Goal: Navigation & Orientation: Find specific page/section

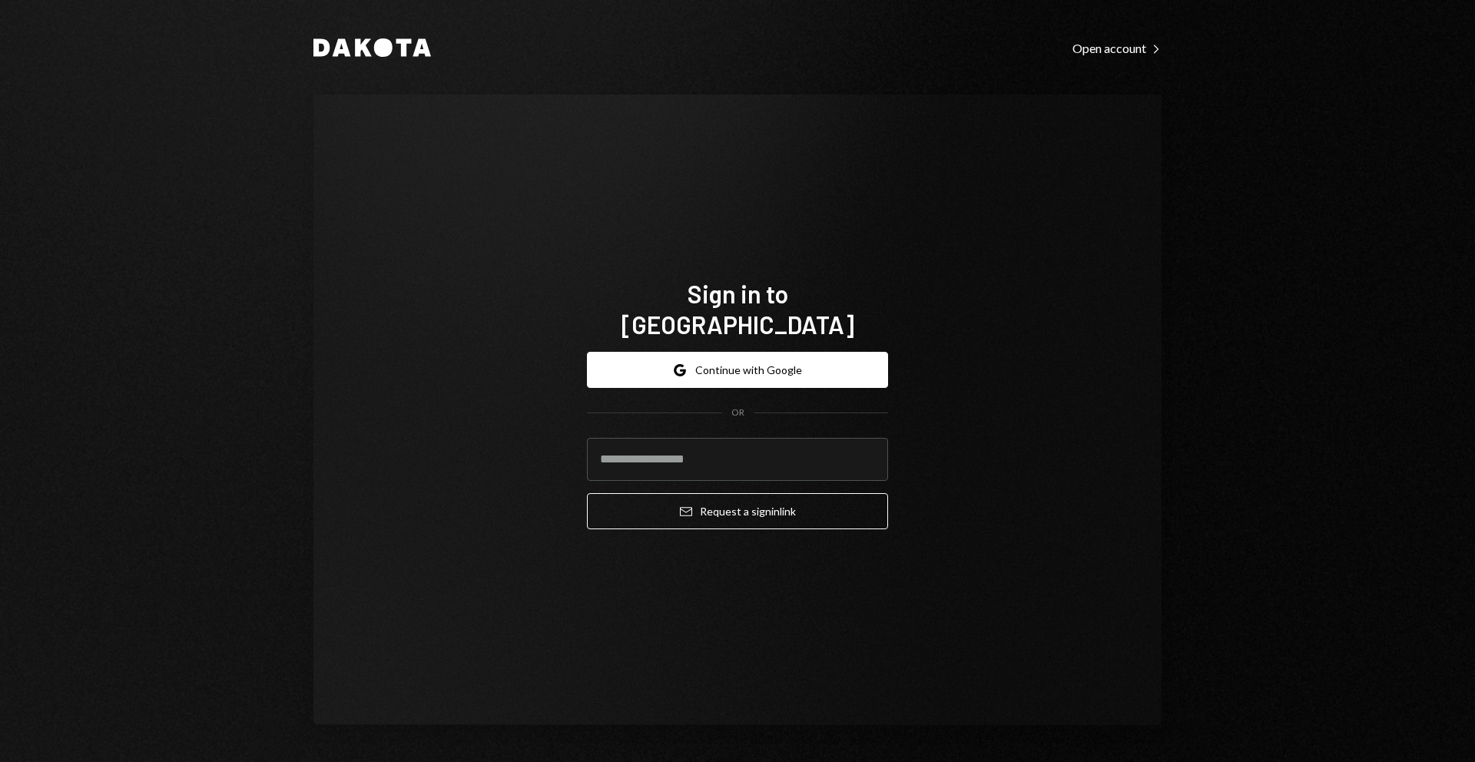
click at [720, 353] on button "Google Continue with Google" at bounding box center [737, 370] width 301 height 36
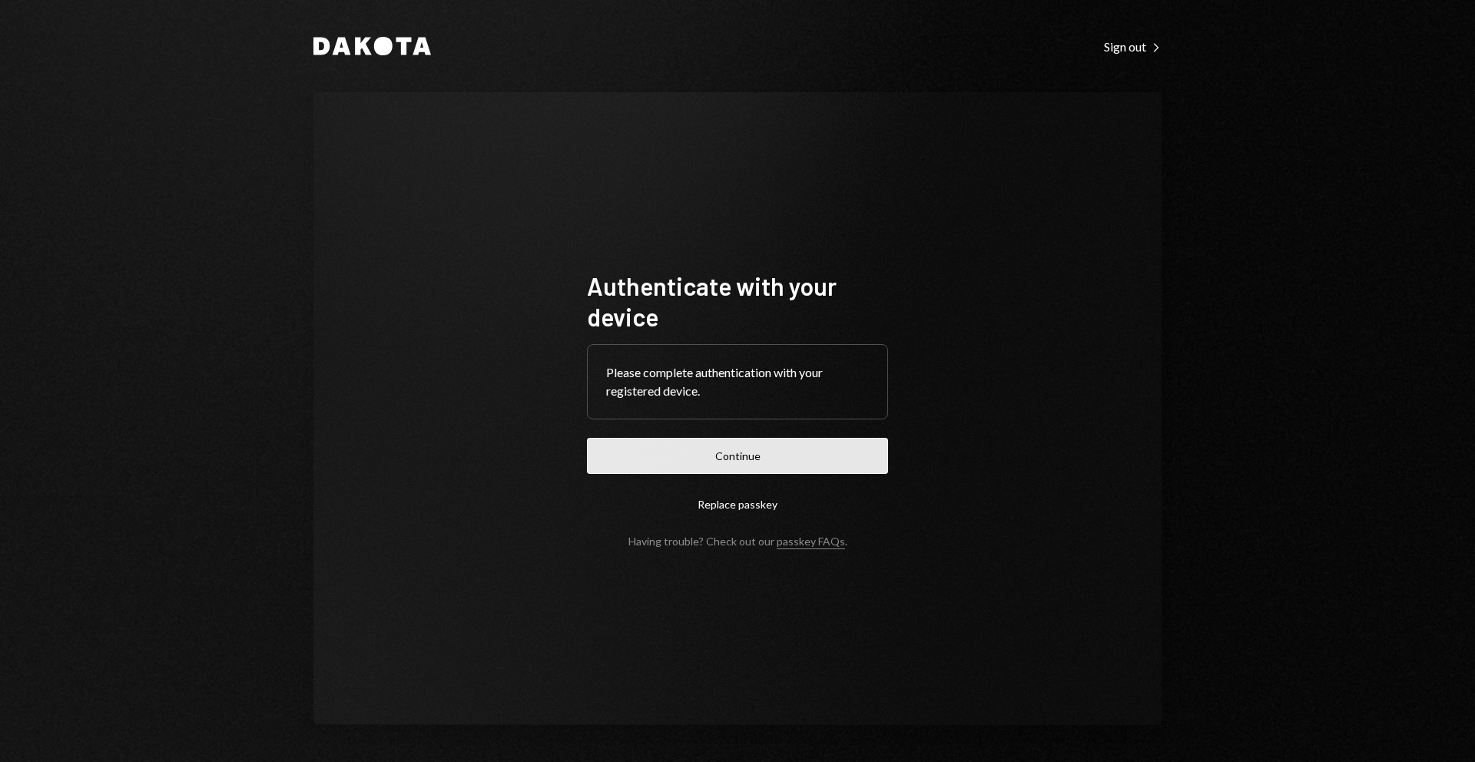
click at [773, 456] on button "Continue" at bounding box center [737, 456] width 301 height 36
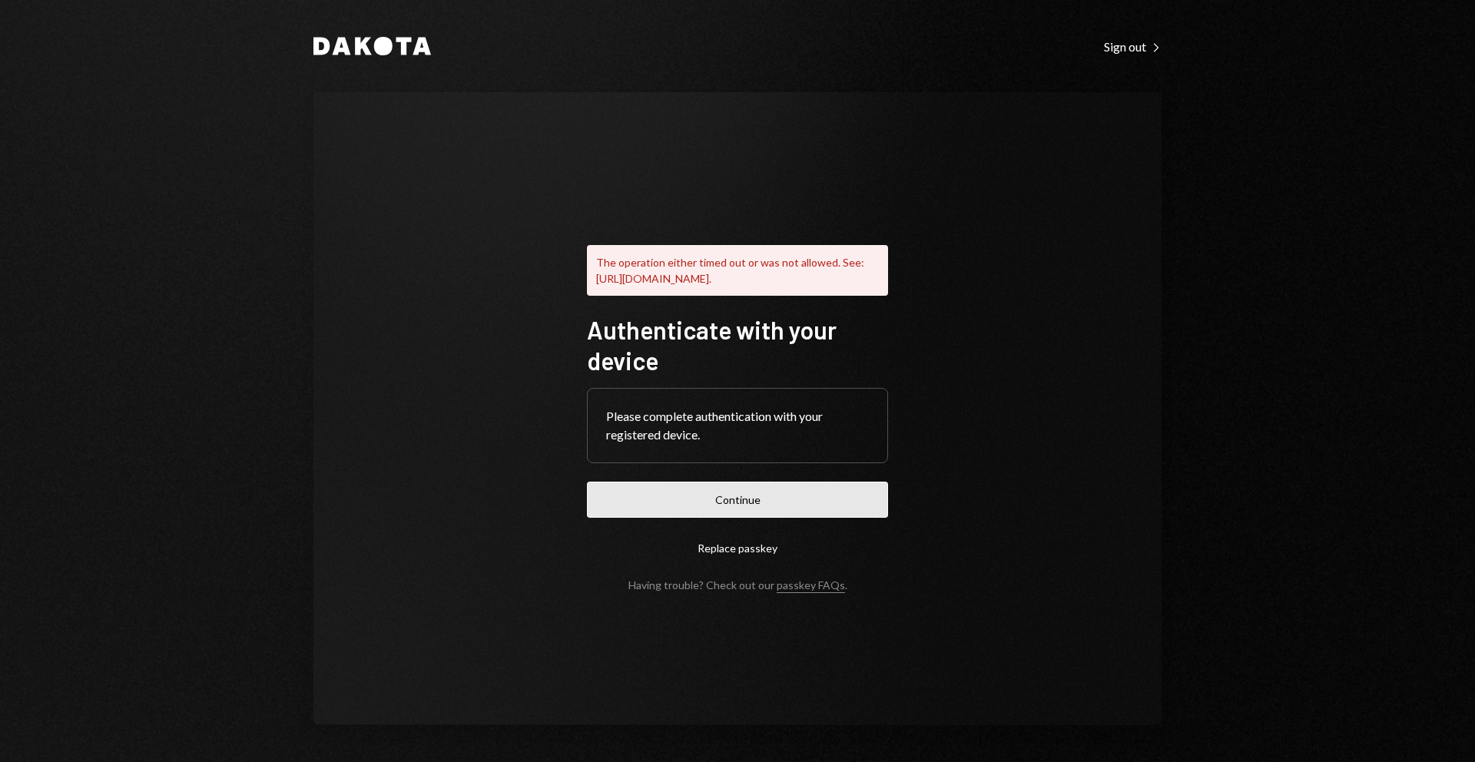
click at [707, 504] on button "Continue" at bounding box center [737, 500] width 301 height 36
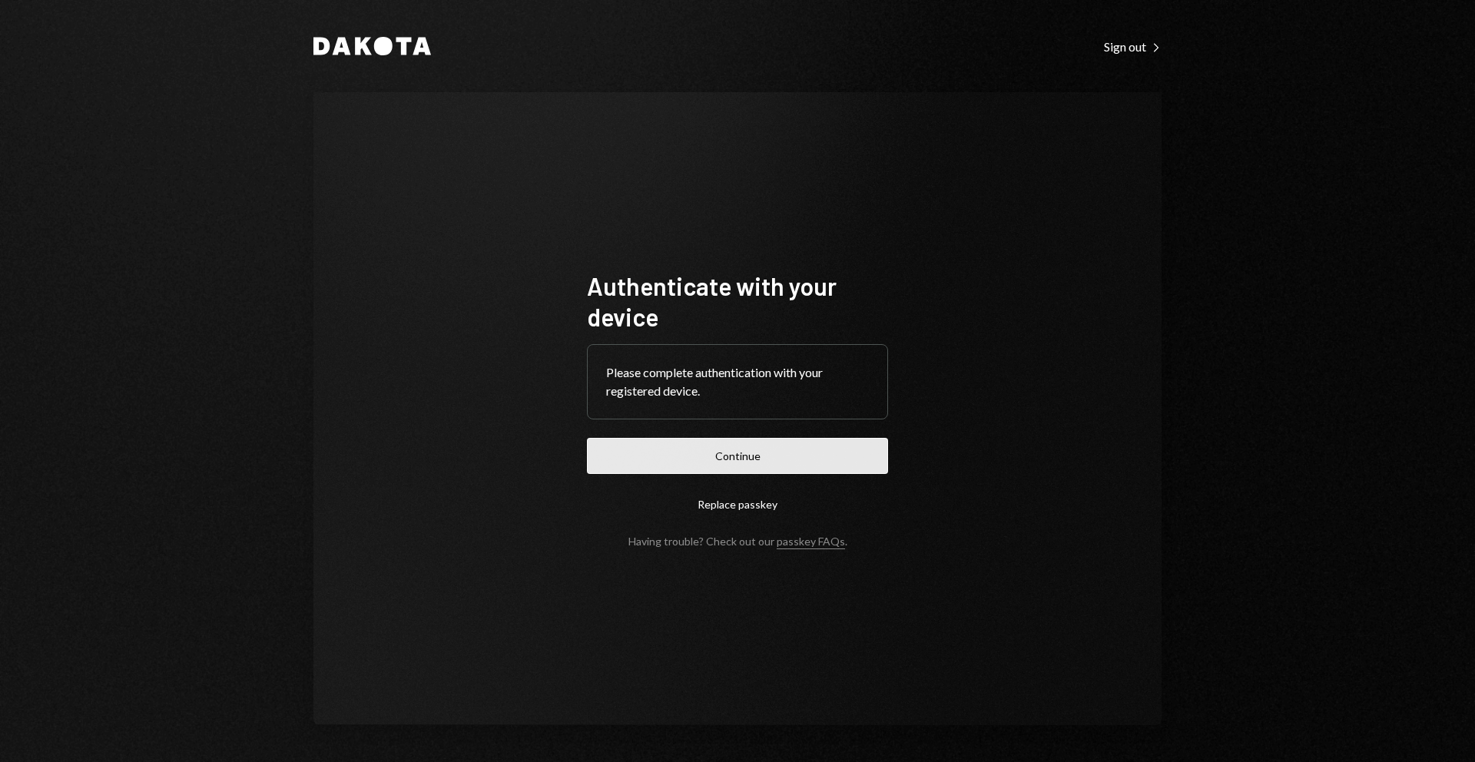
click at [713, 462] on button "Continue" at bounding box center [737, 456] width 301 height 36
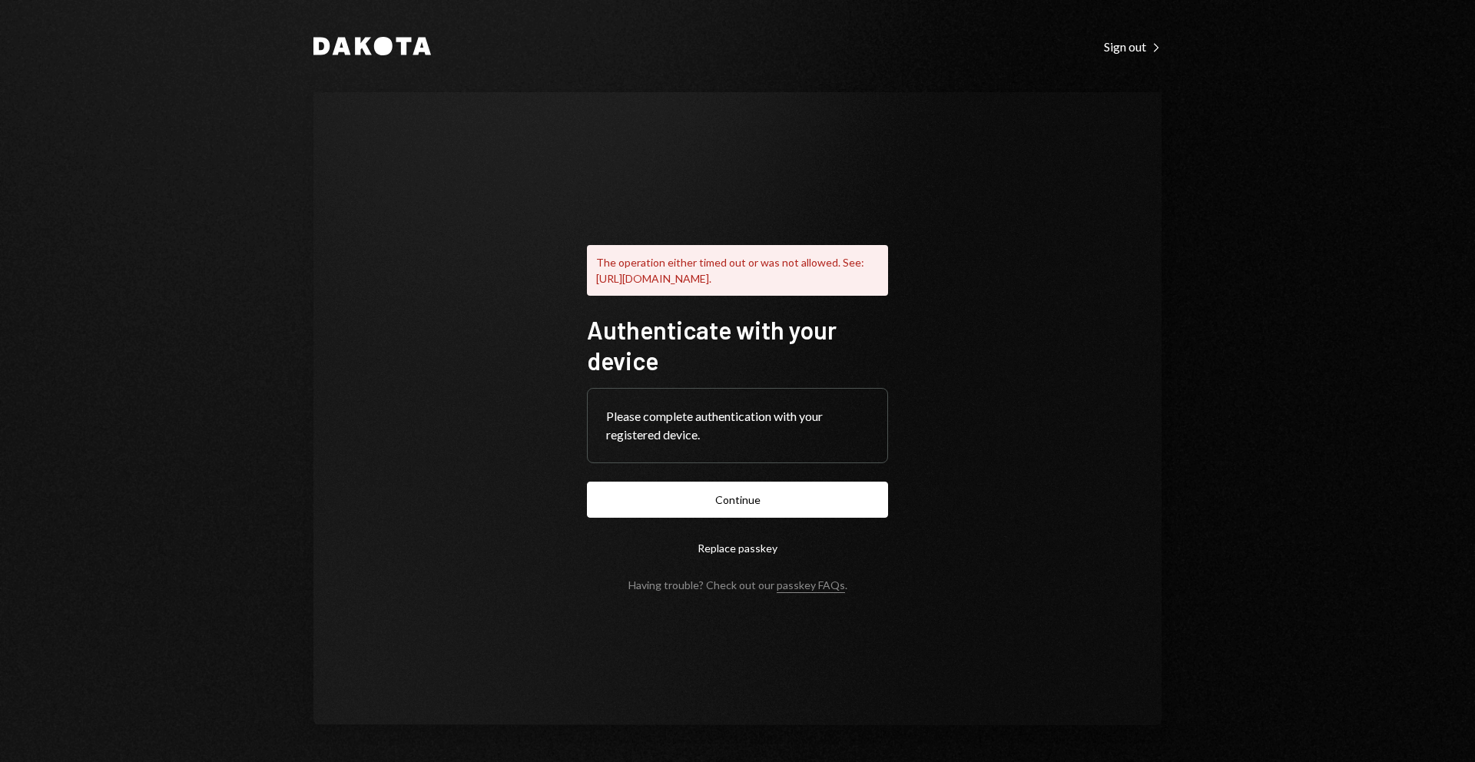
click at [932, 395] on div "The operation either timed out or was not allowed. See: https://www.w3.org/TR/w…" at bounding box center [737, 408] width 848 height 633
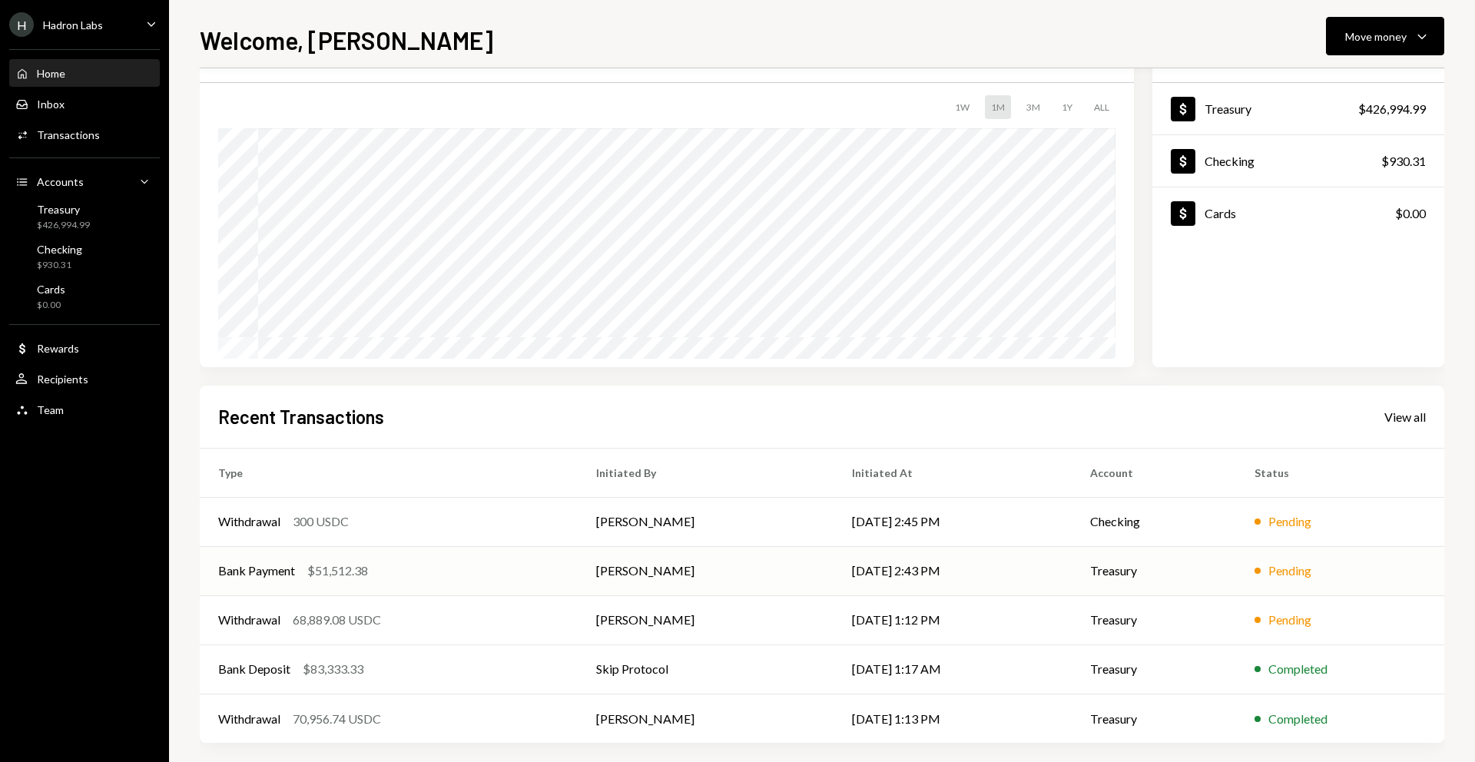
scroll to position [91, 0]
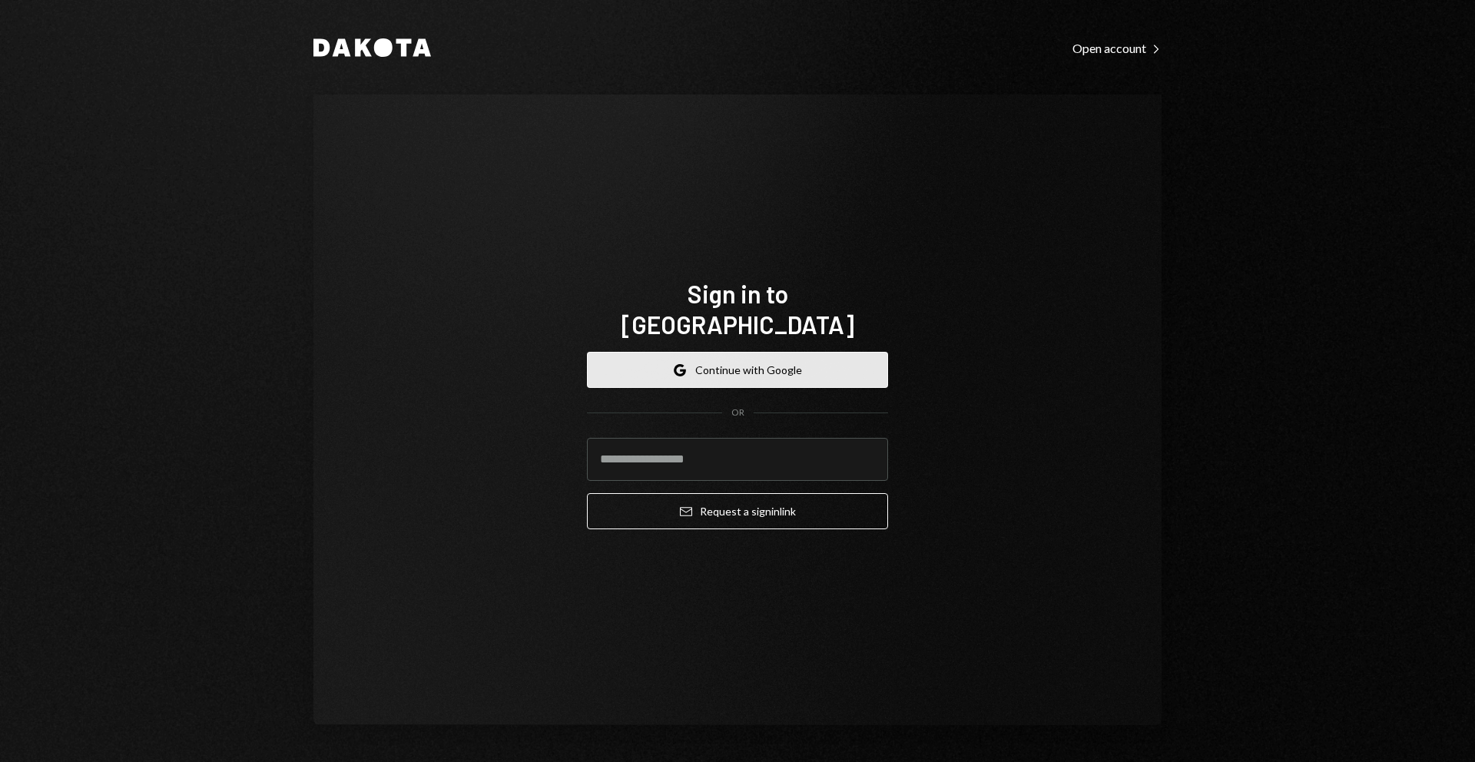
click at [750, 352] on button "Google Continue with Google" at bounding box center [737, 370] width 301 height 36
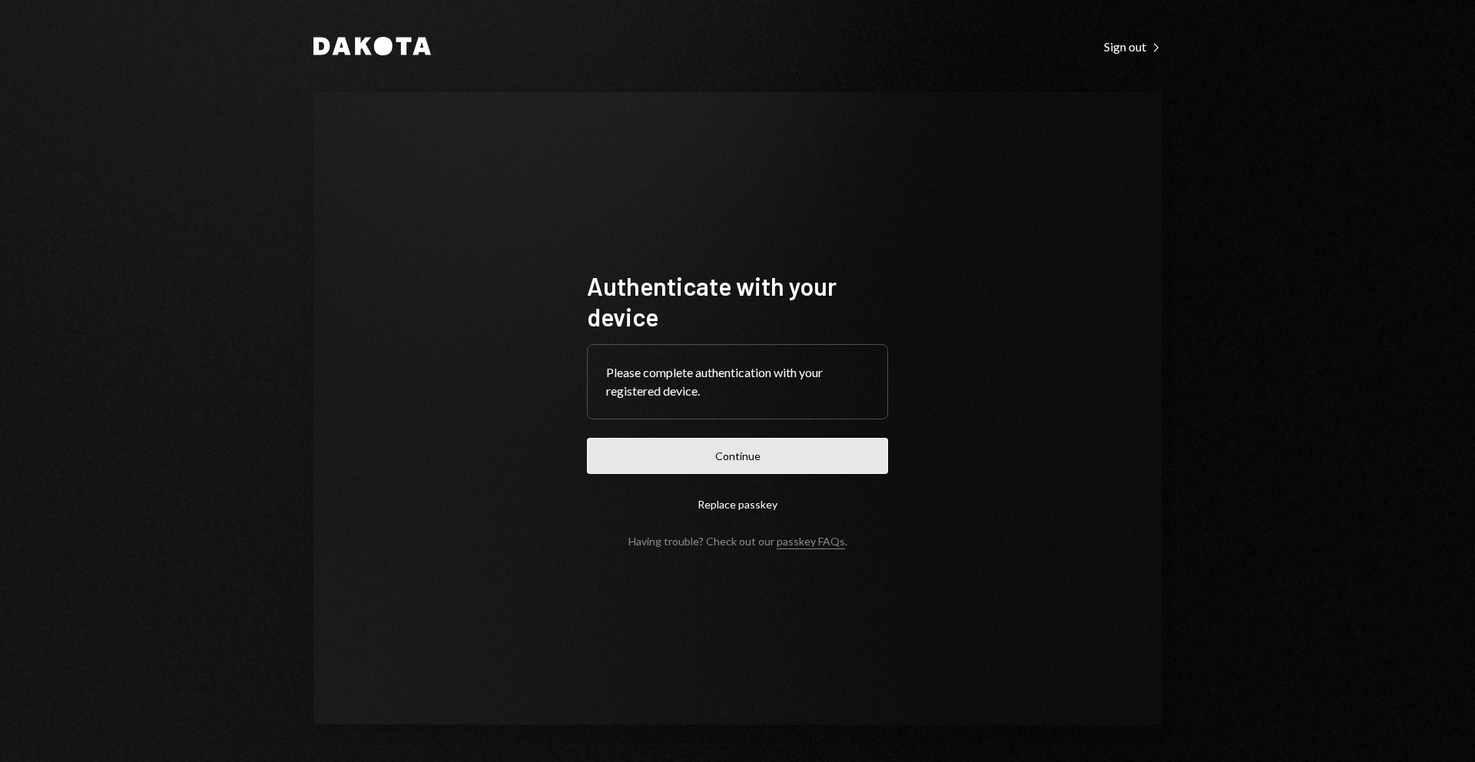
click at [731, 458] on button "Continue" at bounding box center [737, 456] width 301 height 36
click at [746, 462] on button "Continue" at bounding box center [737, 456] width 301 height 36
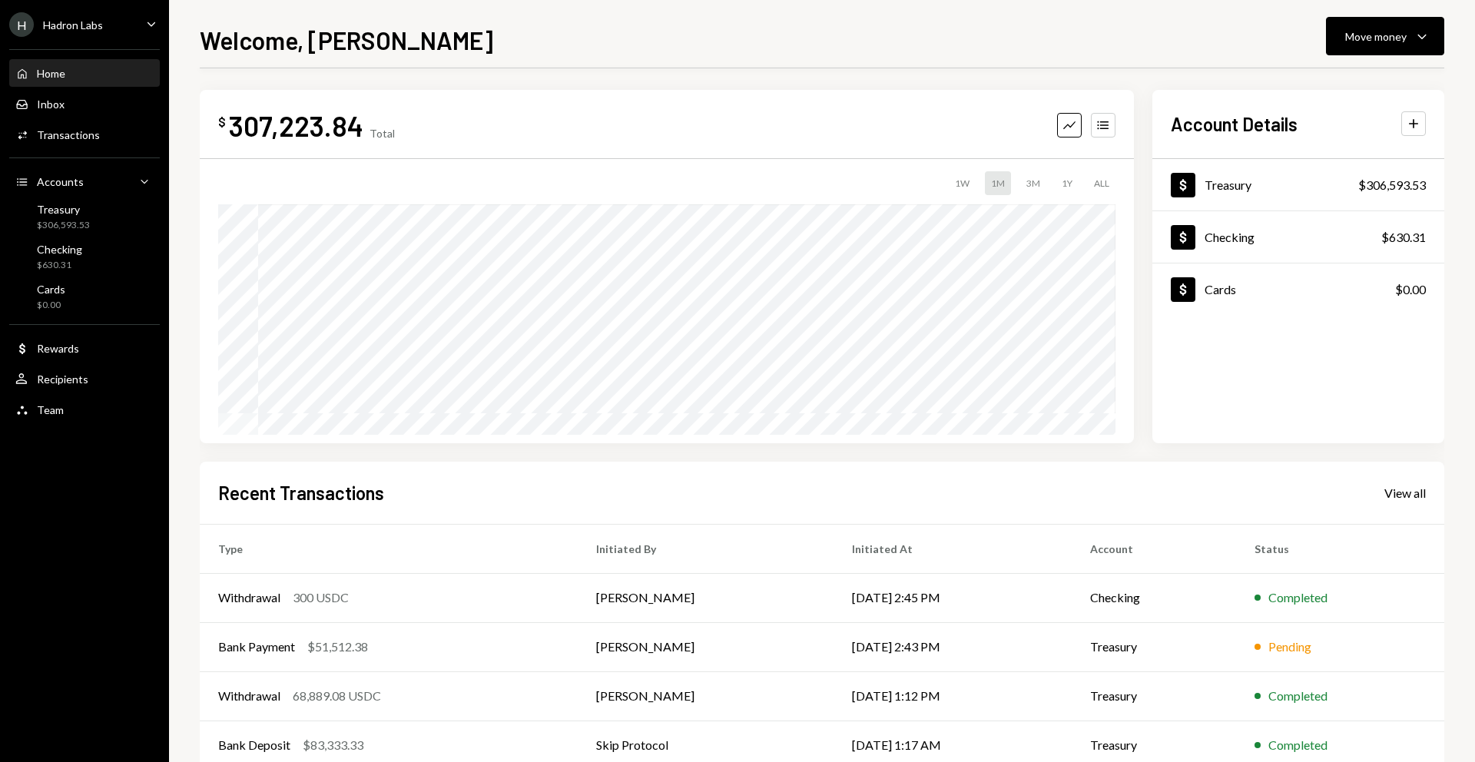
scroll to position [6, 0]
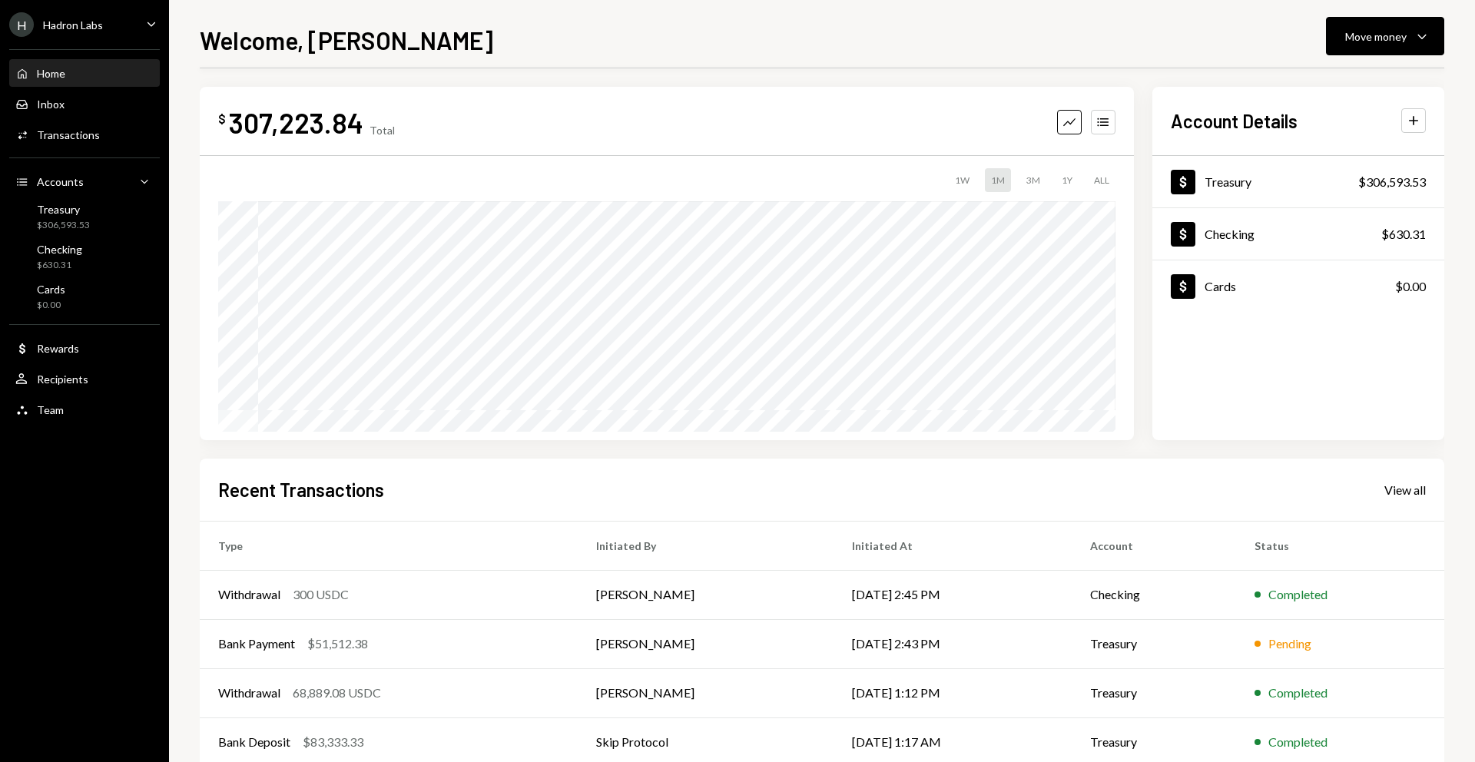
click at [101, 24] on div "Hadron Labs" at bounding box center [73, 24] width 60 height 13
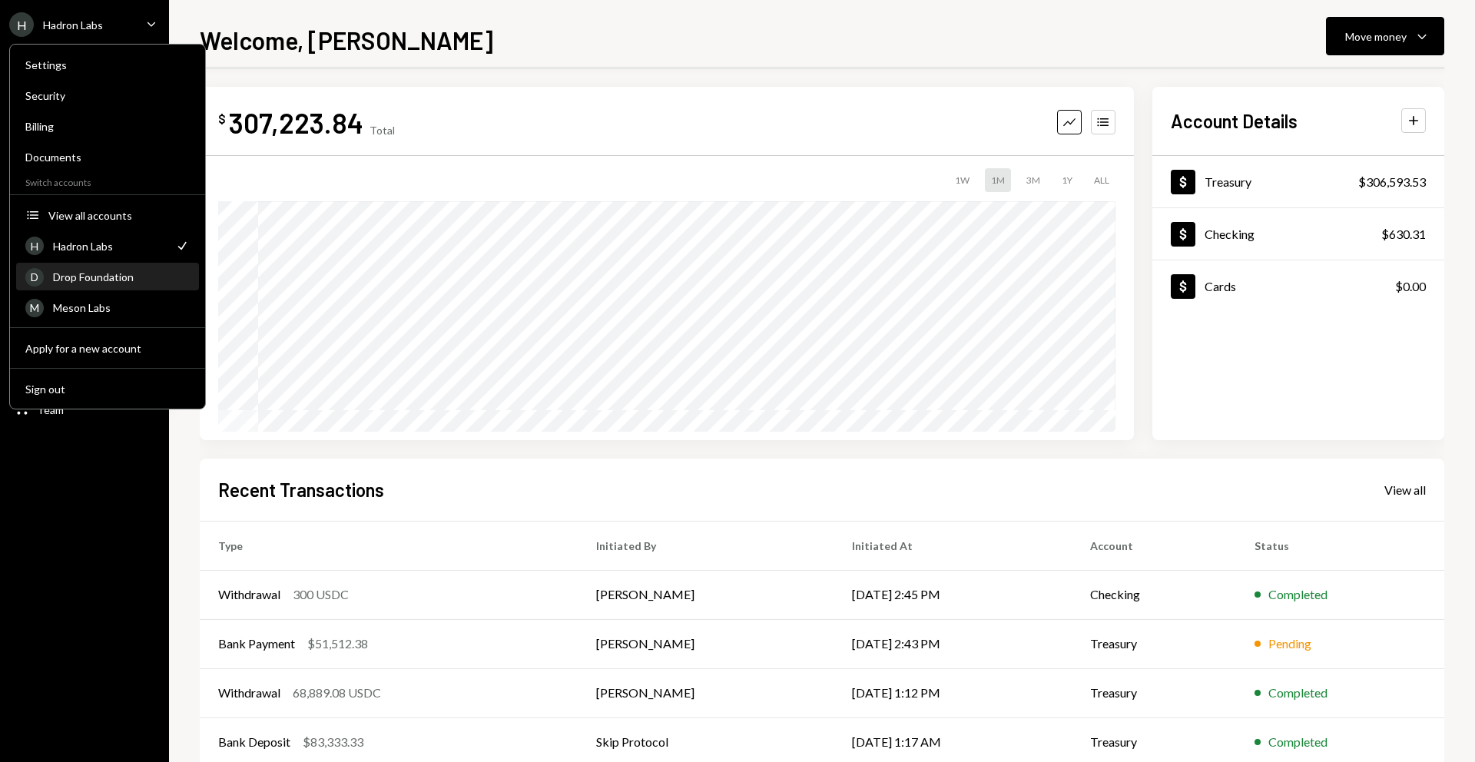
click at [102, 280] on div "Drop Foundation" at bounding box center [121, 276] width 137 height 13
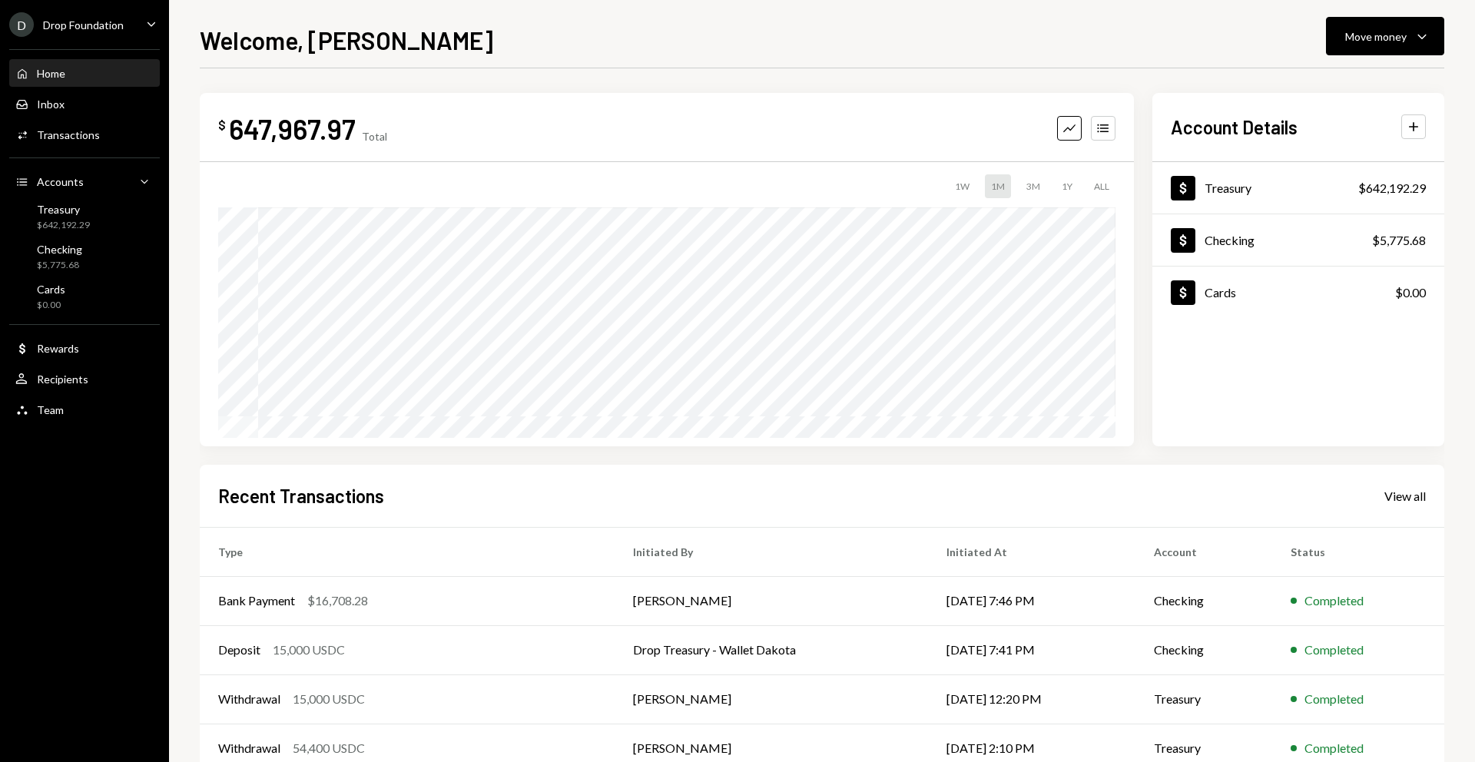
click at [107, 31] on div "Drop Foundation" at bounding box center [83, 24] width 81 height 13
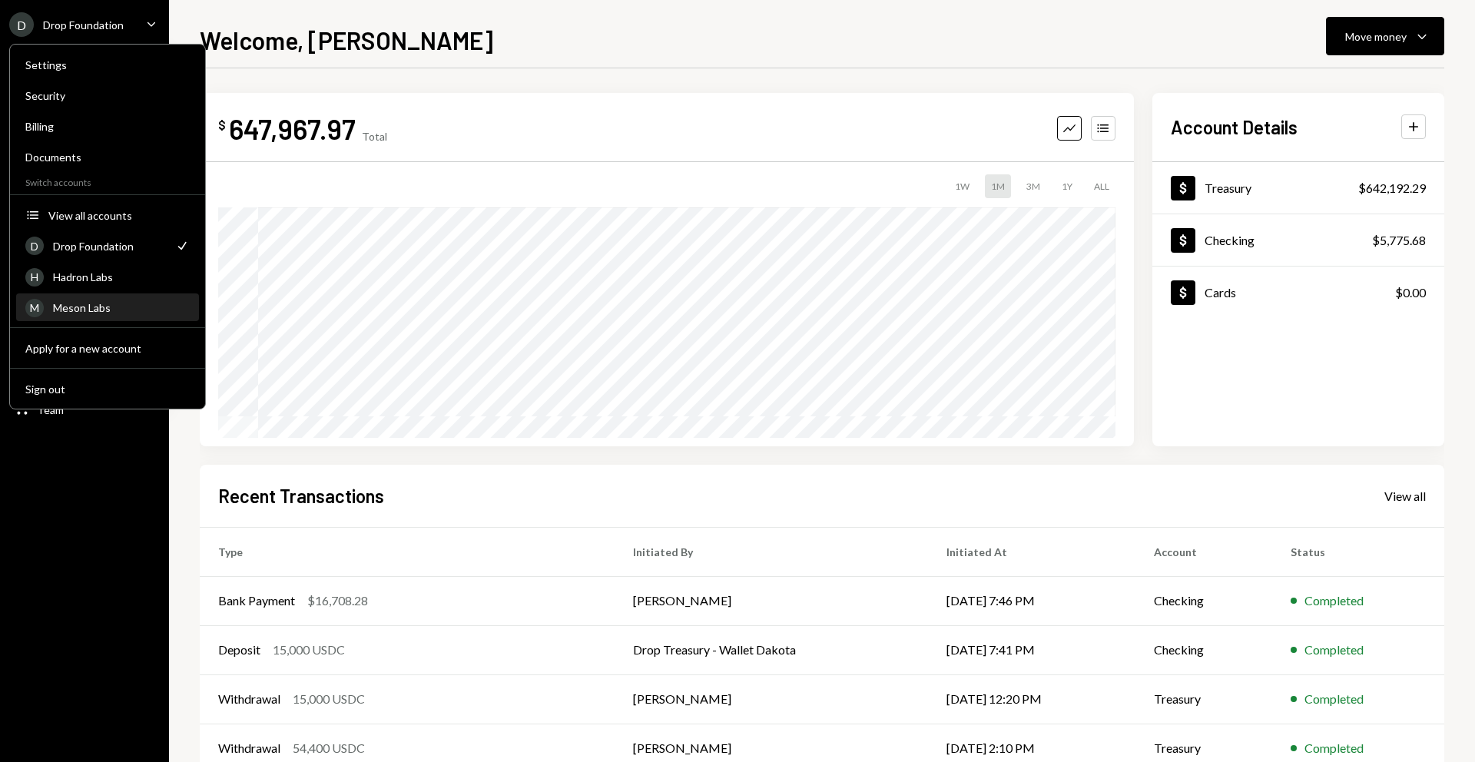
click at [98, 302] on div "Meson Labs" at bounding box center [121, 307] width 137 height 13
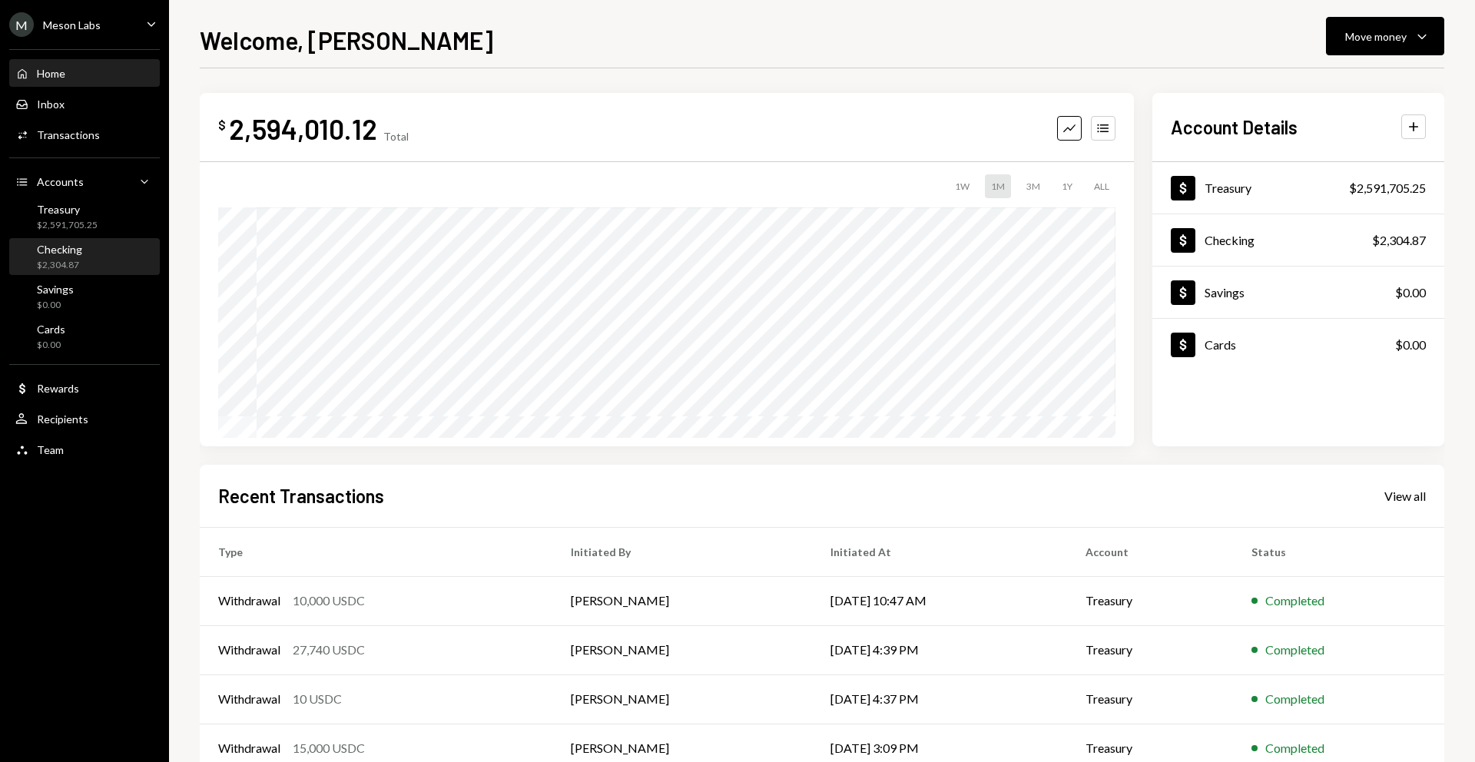
click at [80, 263] on div "$2,304.87" at bounding box center [59, 265] width 45 height 13
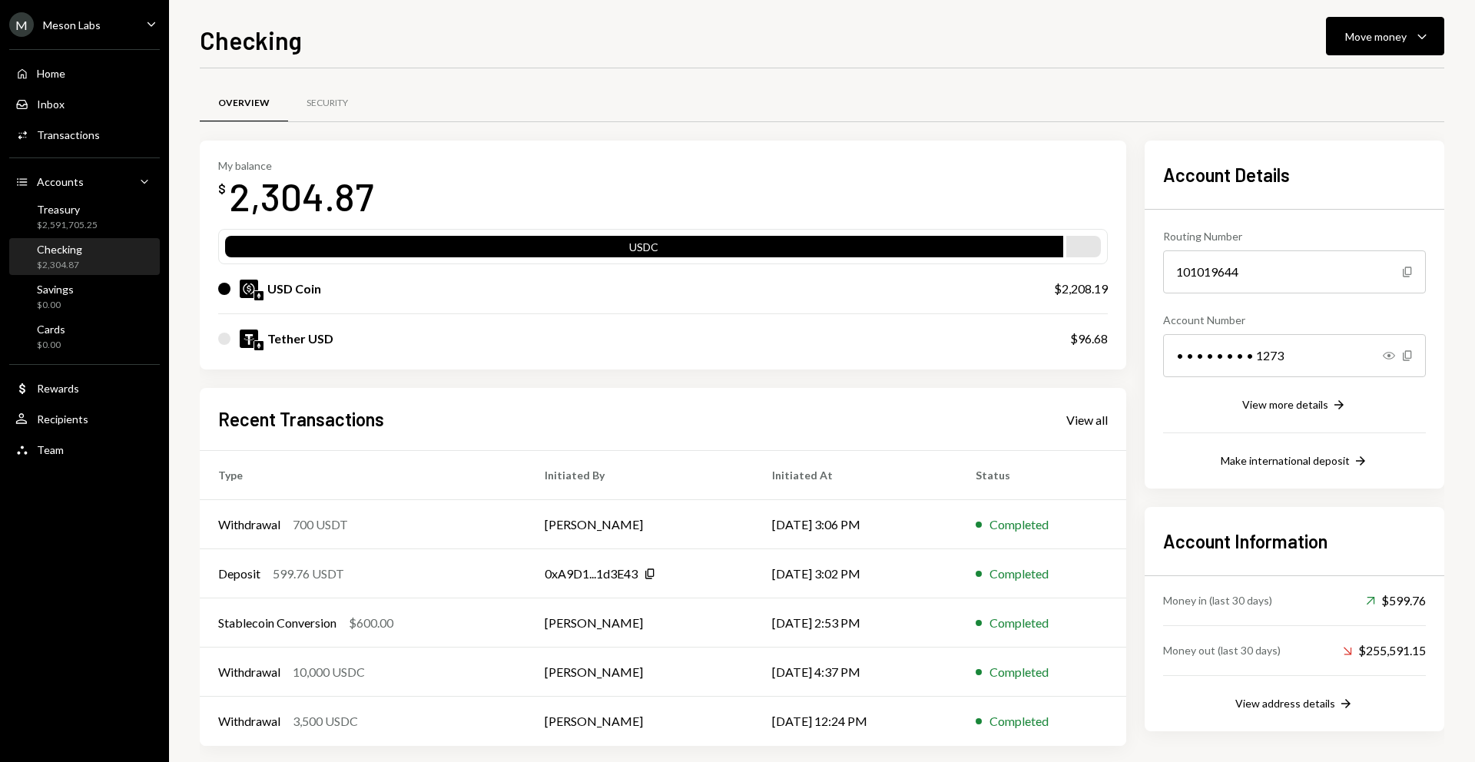
click at [117, 31] on div "M Meson Labs Caret Down" at bounding box center [84, 24] width 169 height 25
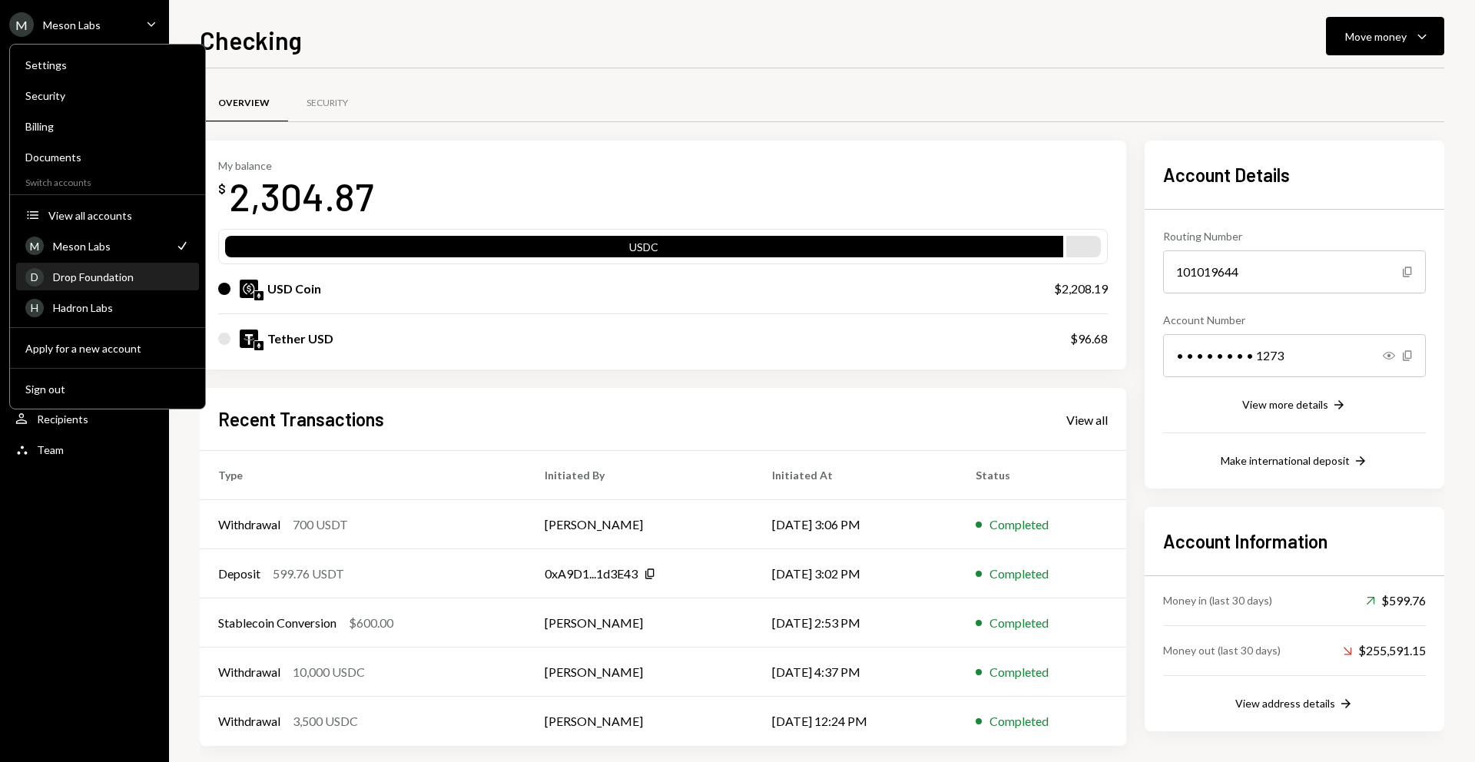
click at [96, 273] on div "Drop Foundation" at bounding box center [121, 276] width 137 height 13
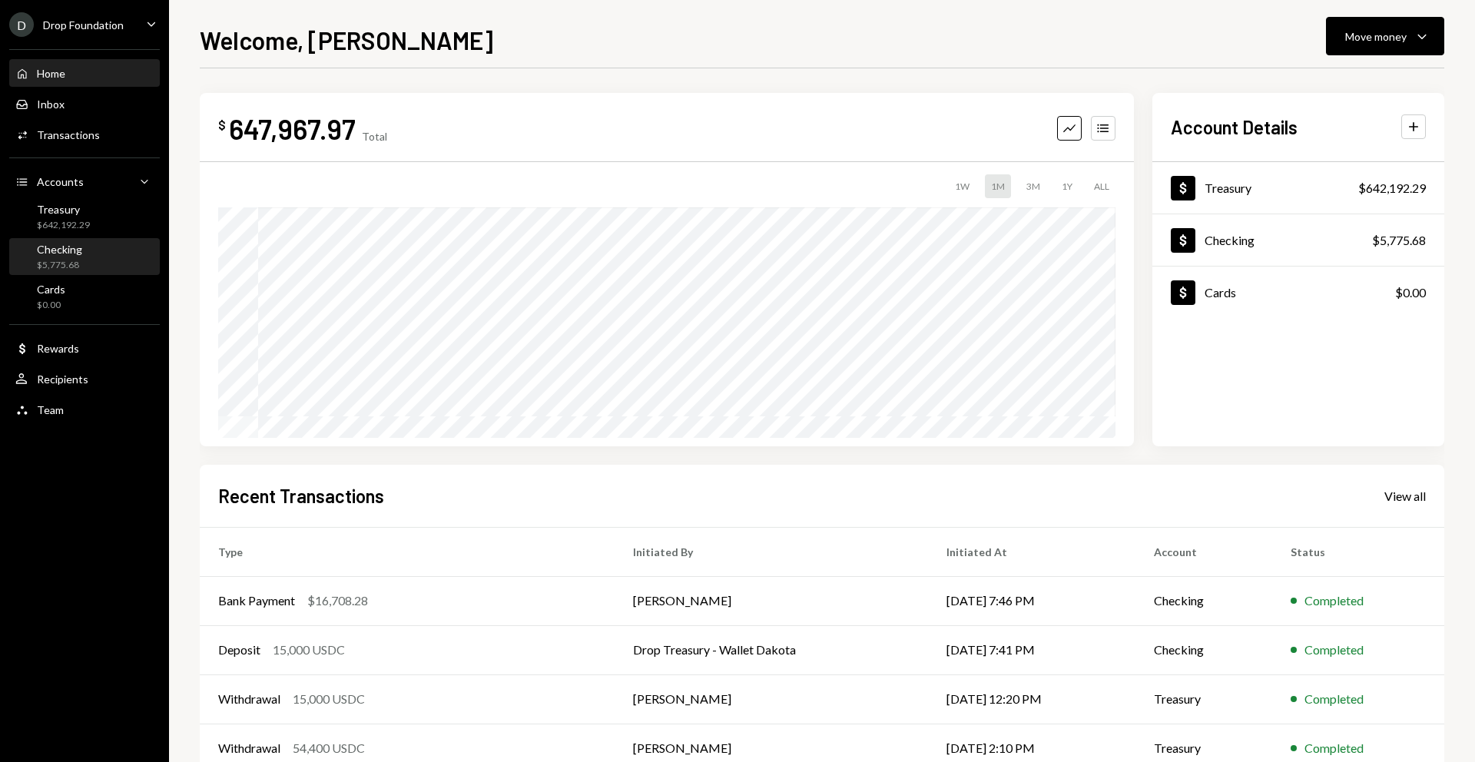
click at [79, 260] on div "$5,775.68" at bounding box center [59, 265] width 45 height 13
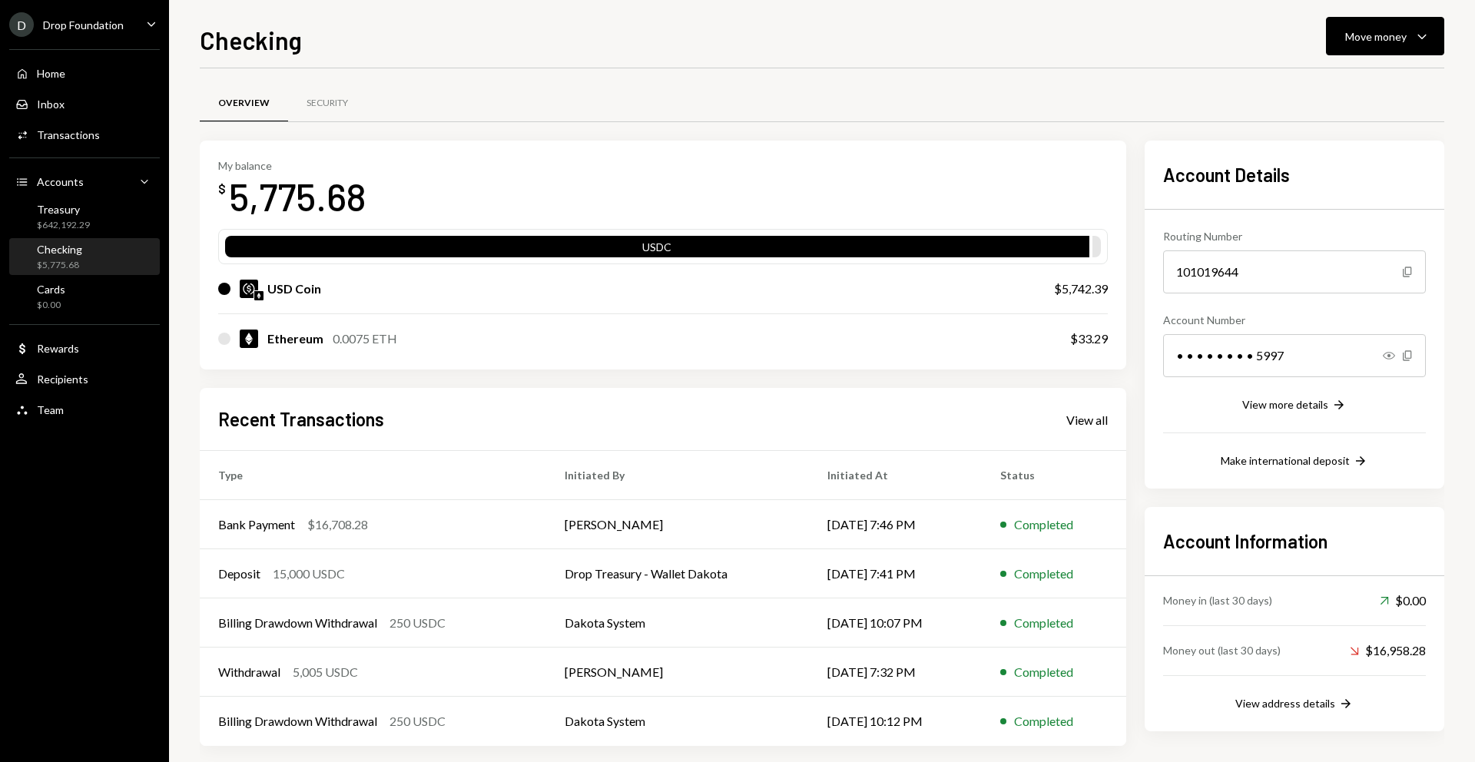
click at [113, 26] on div "Drop Foundation" at bounding box center [83, 24] width 81 height 13
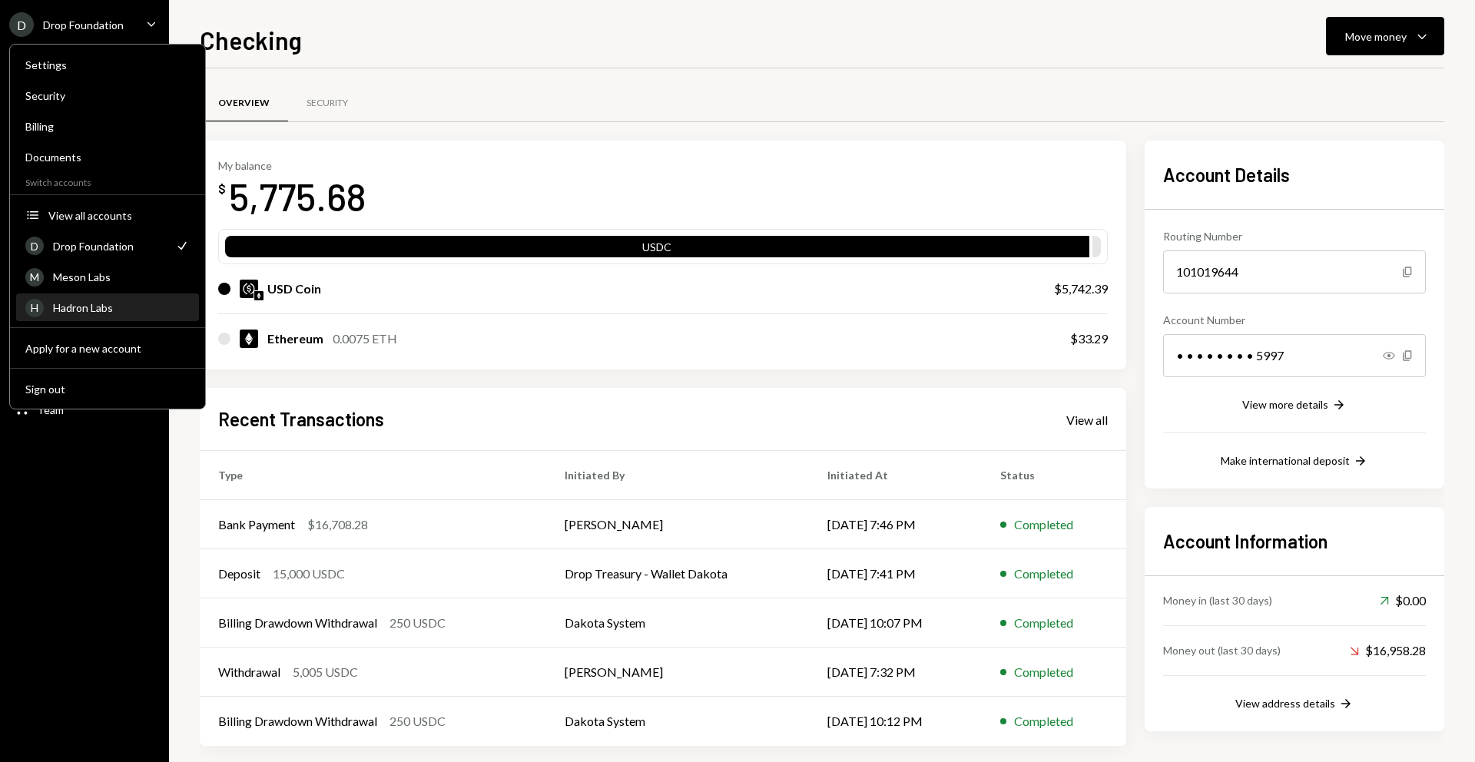
click at [96, 309] on div "Hadron Labs" at bounding box center [121, 307] width 137 height 13
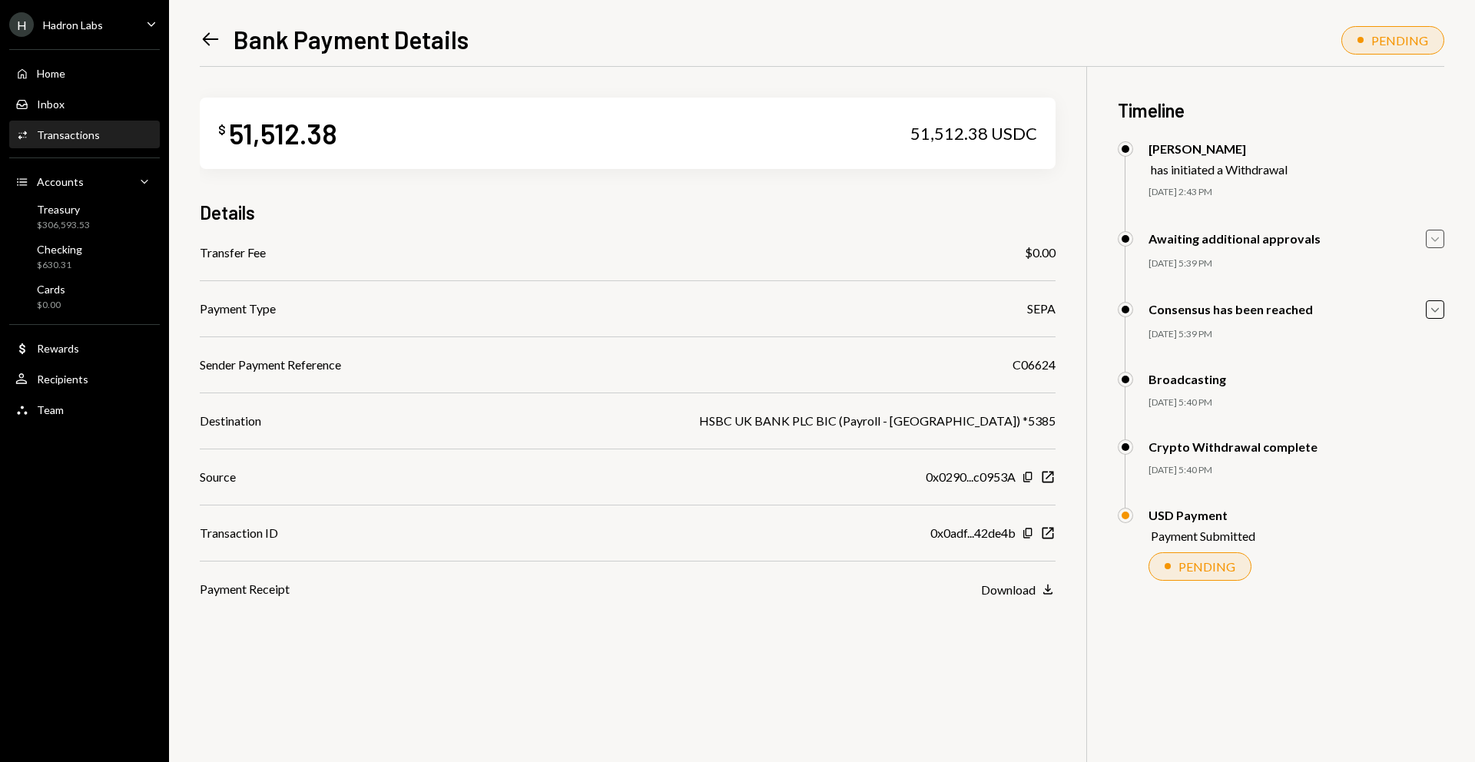
click at [1426, 240] on icon "Caret Down" at bounding box center [1434, 238] width 17 height 17
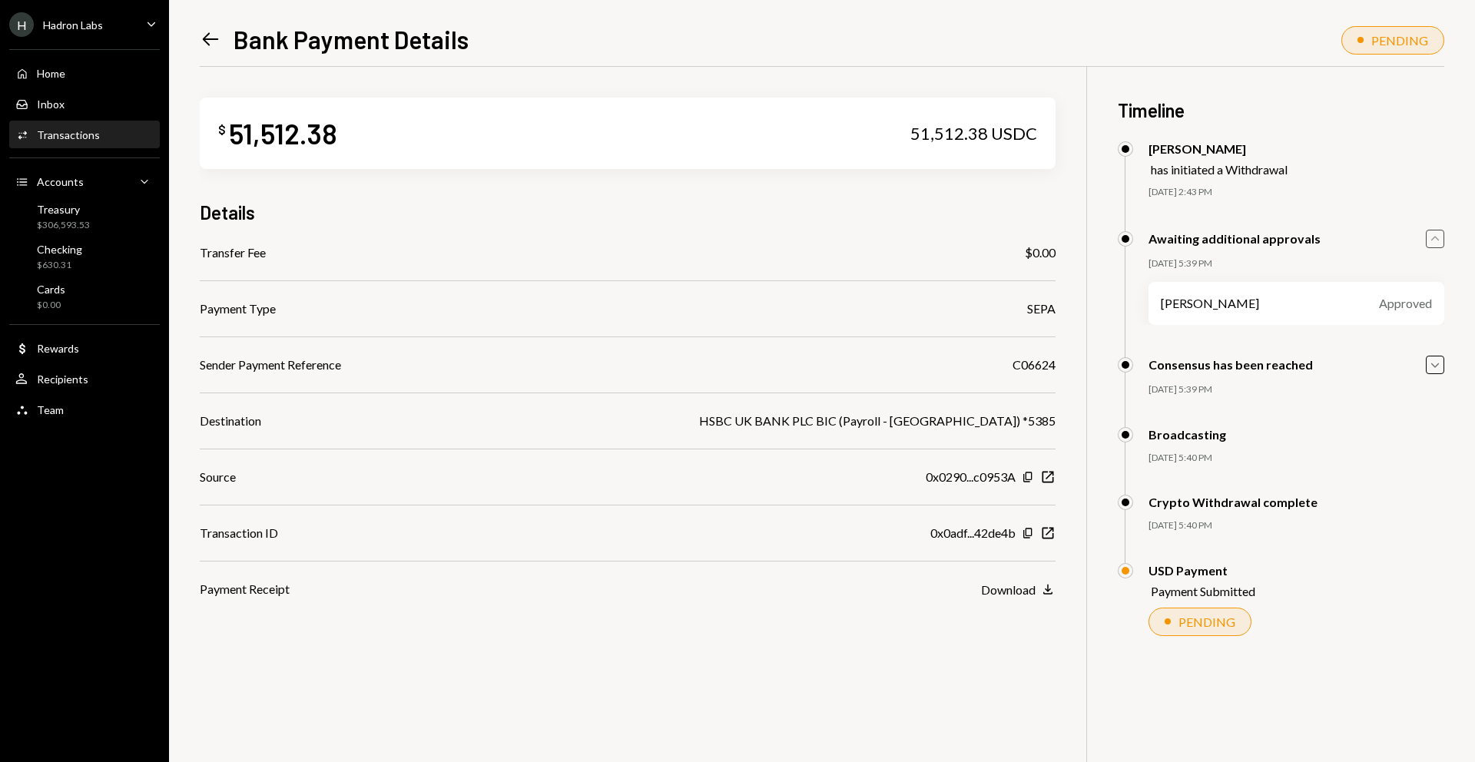
click at [1434, 237] on icon "button" at bounding box center [1435, 238] width 8 height 5
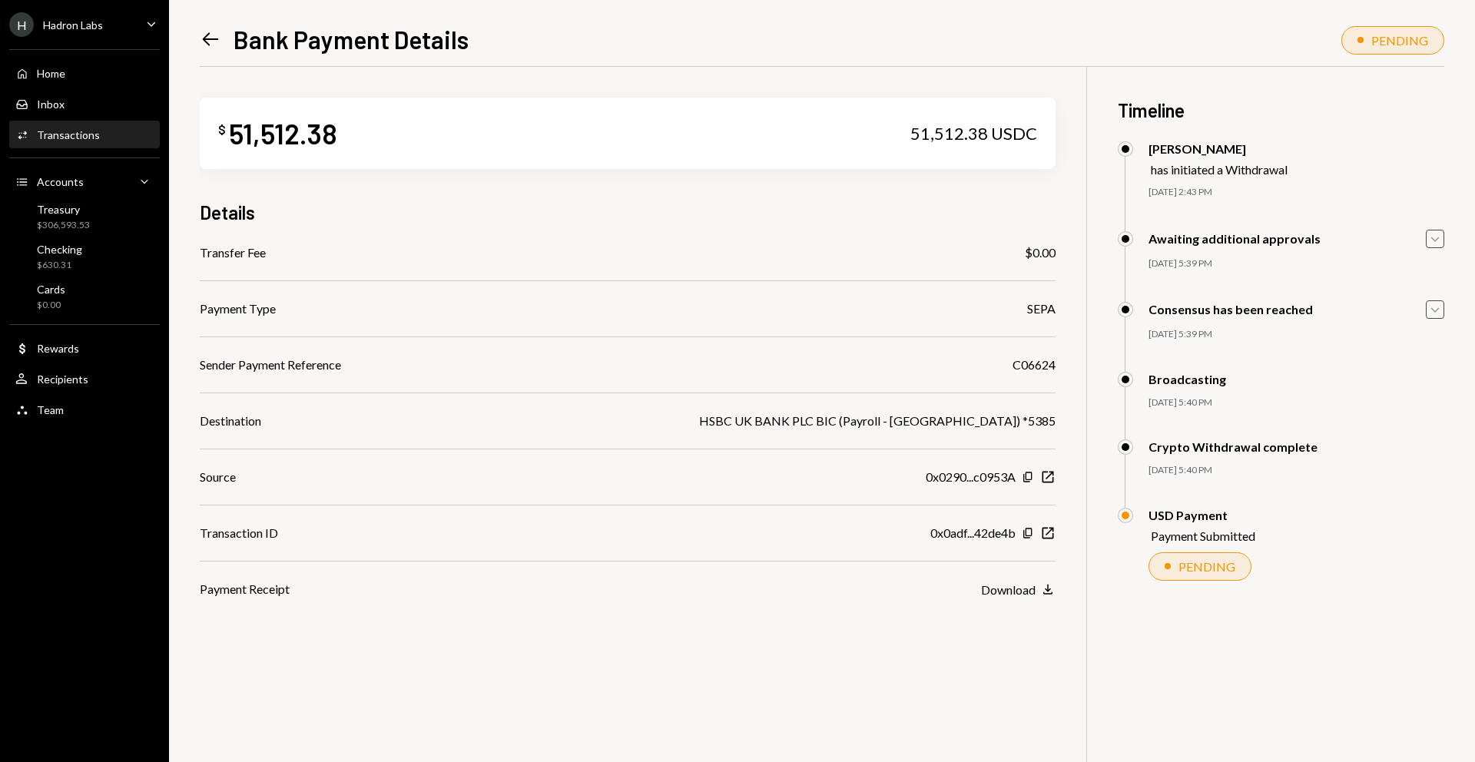
click at [1440, 306] on icon "Caret Down" at bounding box center [1434, 309] width 17 height 17
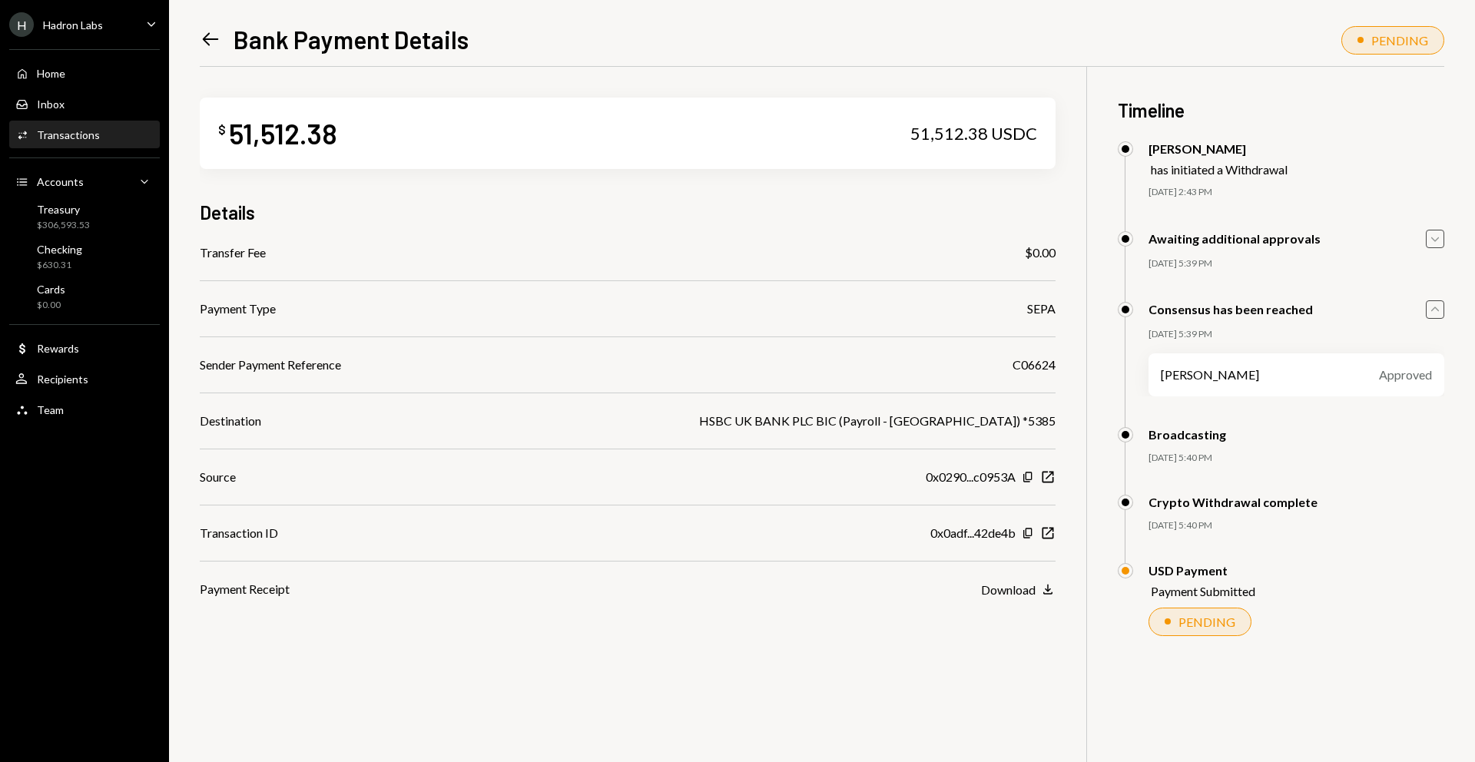
click at [1440, 306] on icon "Caret Up" at bounding box center [1434, 309] width 17 height 17
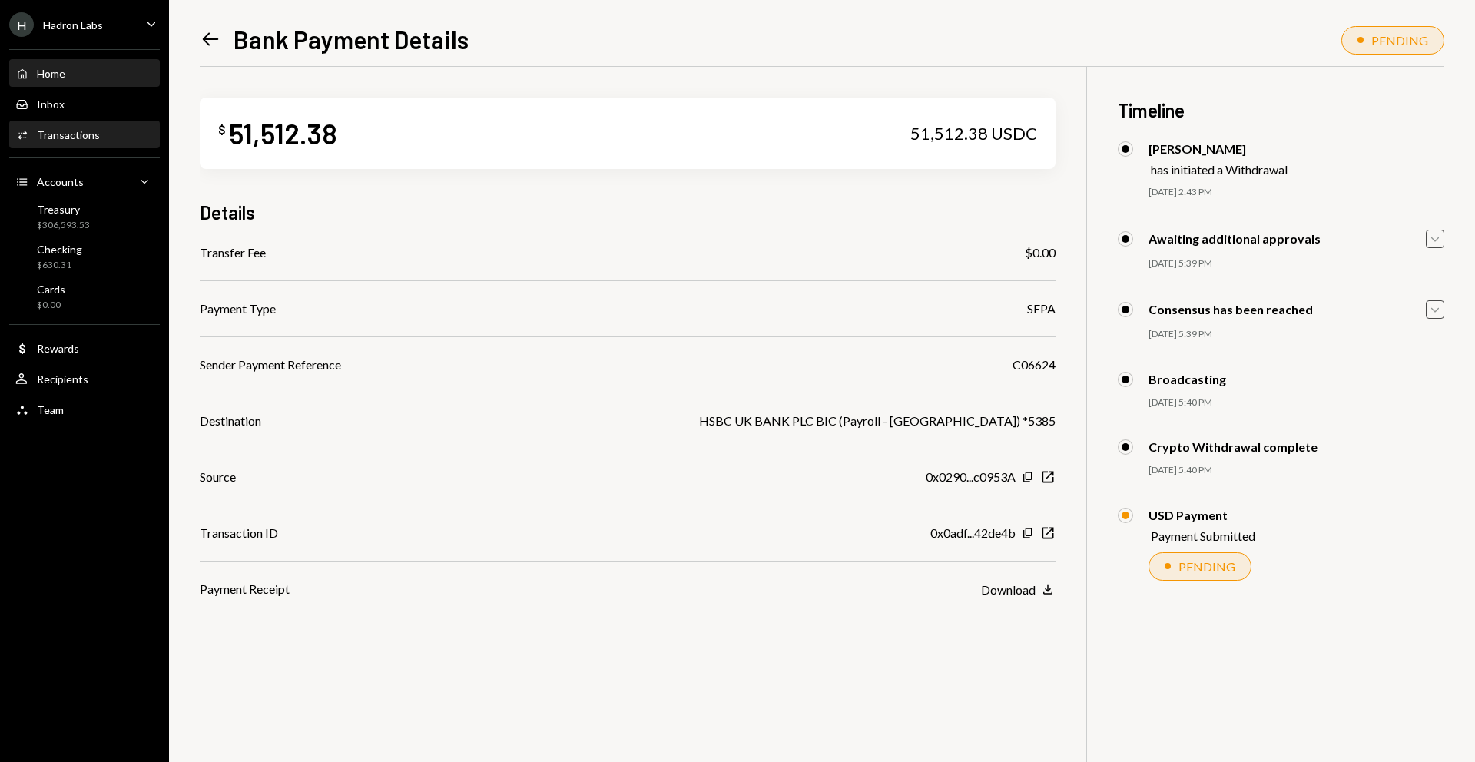
click at [70, 74] on div "Home Home" at bounding box center [84, 74] width 138 height 14
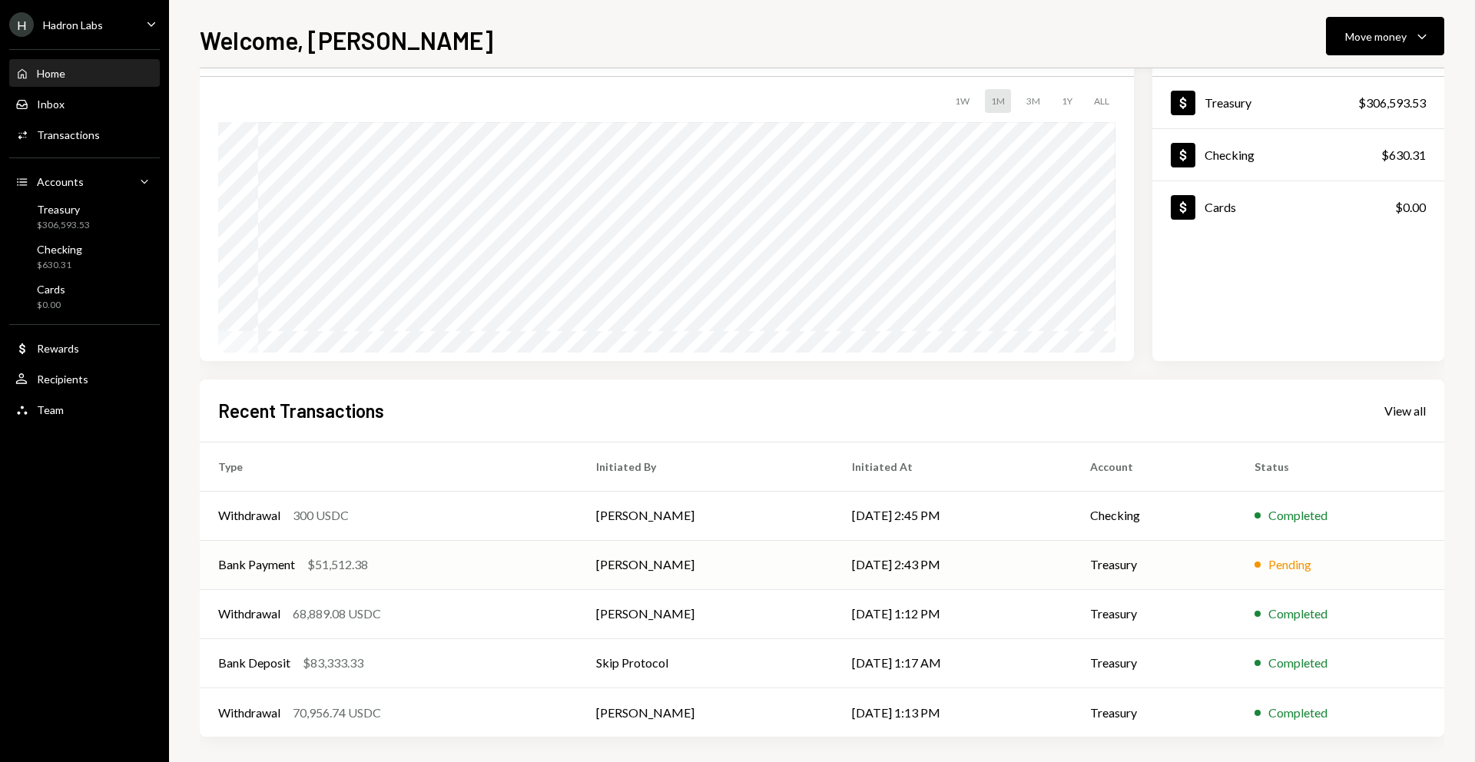
scroll to position [91, 0]
